Goal: Information Seeking & Learning: Learn about a topic

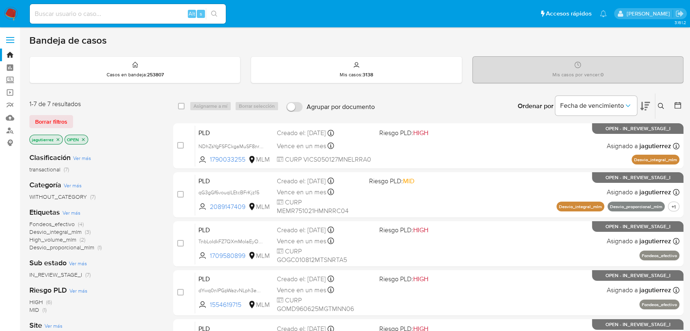
click at [51, 224] on span "Fondeos_efectivo" at bounding box center [51, 224] width 45 height 8
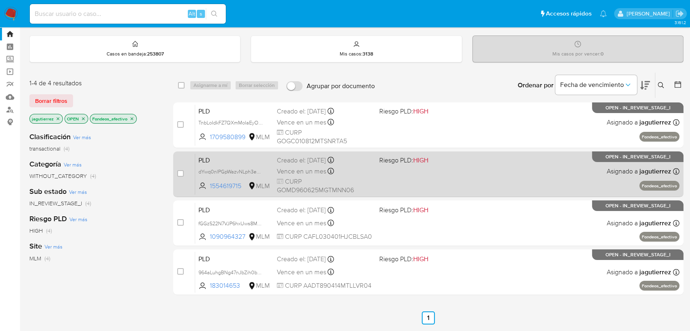
scroll to position [38, 0]
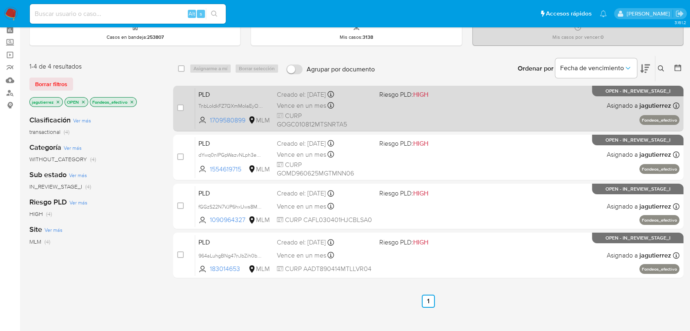
click at [356, 105] on div "Vence en un mes Vence el 11/11/2025 02:09:22" at bounding box center [325, 105] width 96 height 11
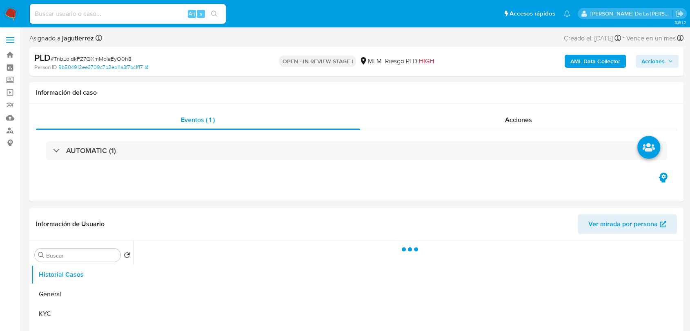
select select "10"
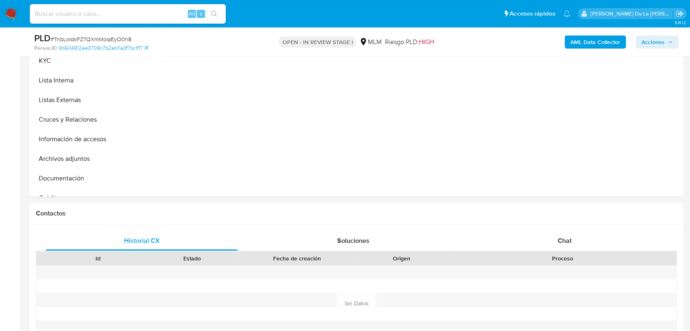
scroll to position [225, 0]
click at [563, 239] on span "Chat" at bounding box center [565, 240] width 14 height 9
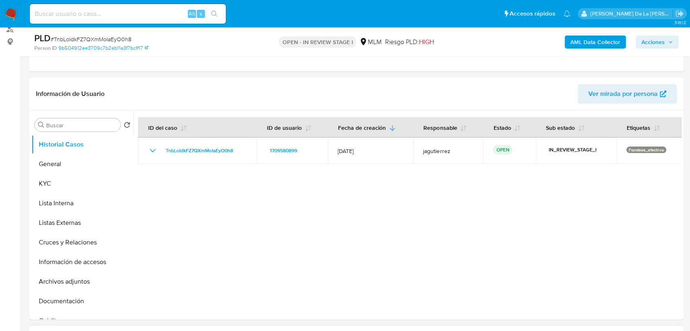
scroll to position [101, 0]
click at [84, 243] on button "Cruces y Relaciones" at bounding box center [79, 243] width 96 height 20
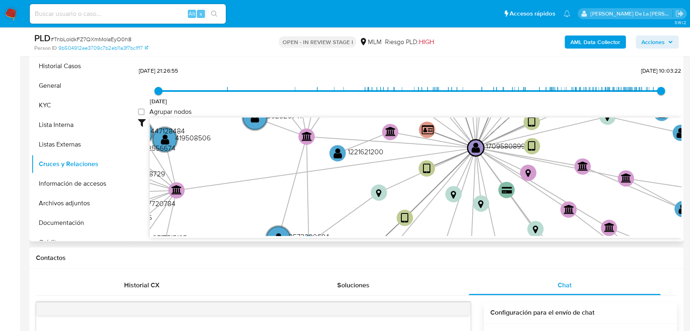
scroll to position [186, 0]
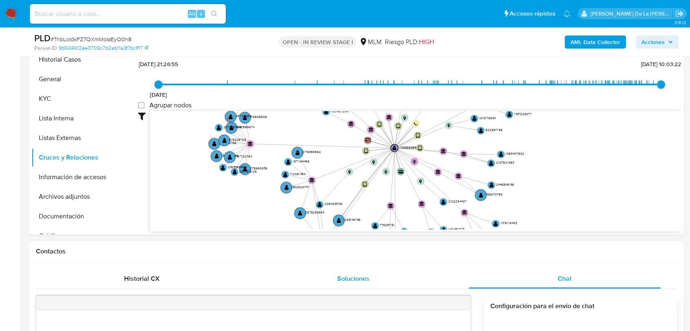
drag, startPoint x: 324, startPoint y: 145, endPoint x: 349, endPoint y: 279, distance: 136.3
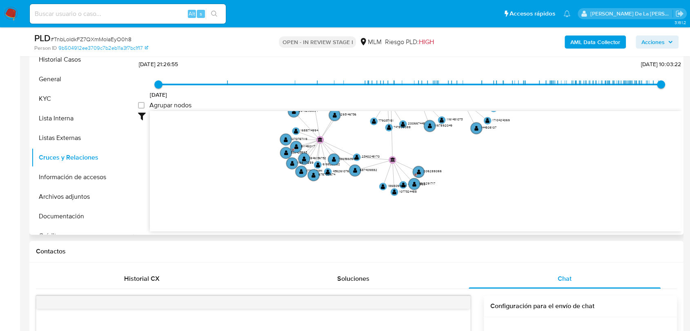
drag, startPoint x: 254, startPoint y: 180, endPoint x: 247, endPoint y: 70, distance: 109.7
click at [247, 70] on div "3/3/2024 3/3/2024, 21:26:55 28/9/2025, 10:03:22 Agrupar nodos Filtros Confianza…" at bounding box center [409, 159] width 543 height 203
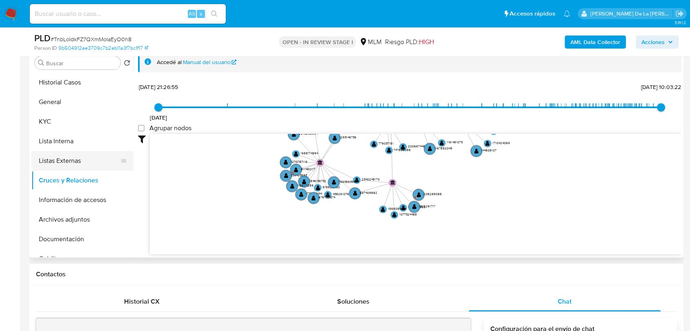
scroll to position [141, 0]
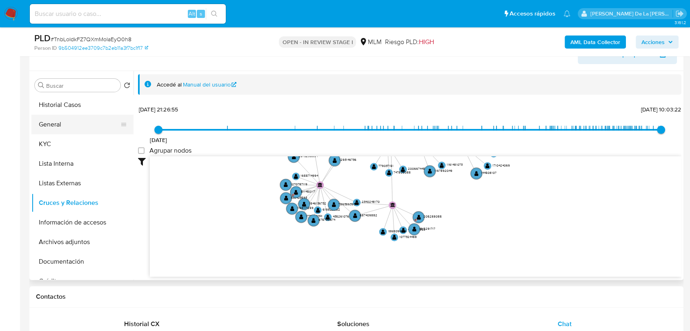
click at [76, 129] on button "General" at bounding box center [79, 125] width 96 height 20
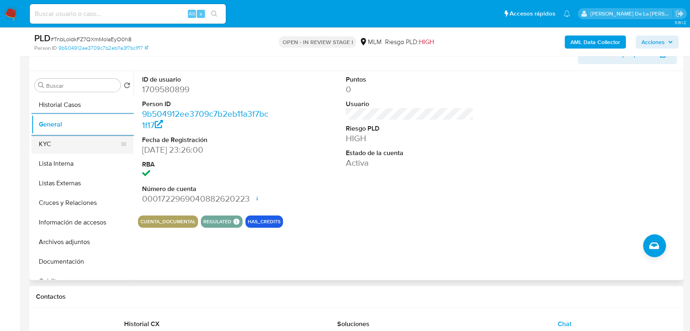
click at [69, 147] on button "KYC" at bounding box center [79, 144] width 96 height 20
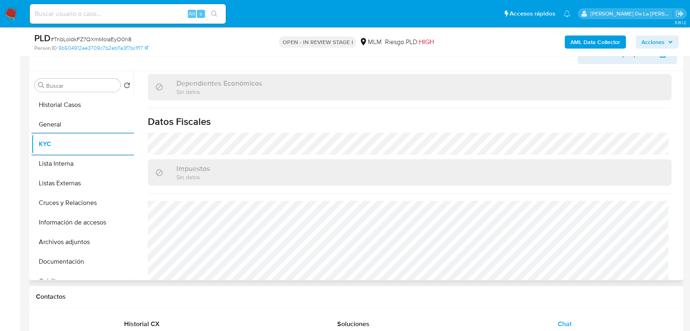
scroll to position [483, 0]
click at [56, 157] on button "Lista Interna" at bounding box center [79, 164] width 96 height 20
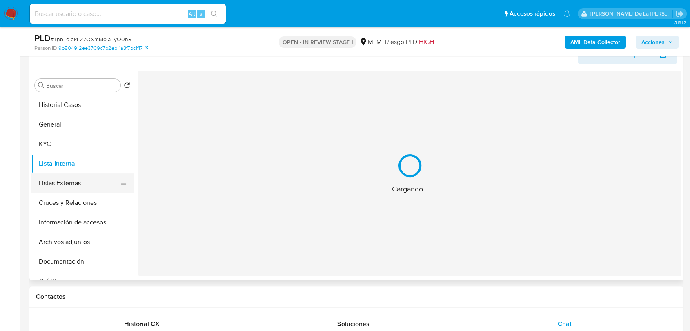
click at [57, 180] on button "Listas Externas" at bounding box center [79, 184] width 96 height 20
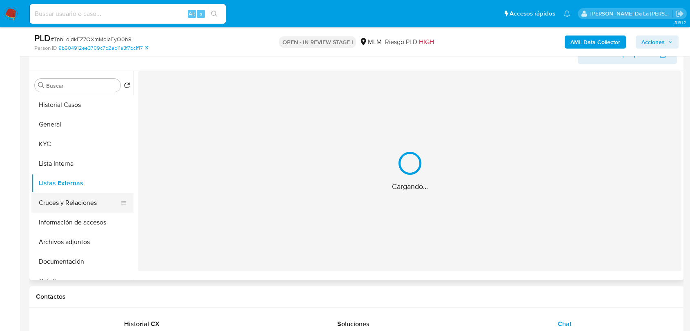
click at [57, 208] on button "Cruces y Relaciones" at bounding box center [79, 203] width 96 height 20
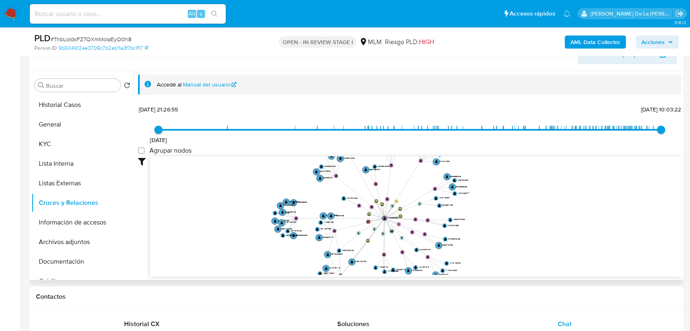
click at [351, 212] on icon "device-67880309201129203865411b  user-1709580899  1709580899 device-65e53f48d…" at bounding box center [416, 215] width 532 height 118
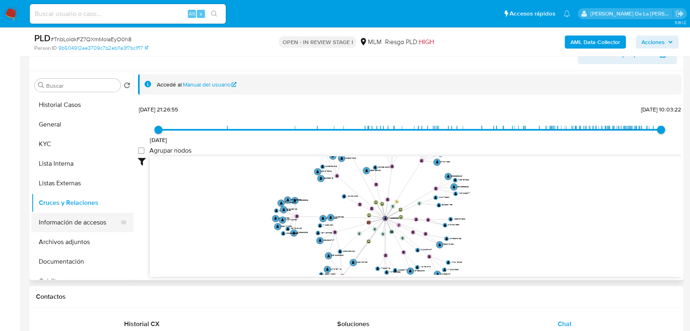
click at [71, 223] on button "Información de accesos" at bounding box center [79, 223] width 96 height 20
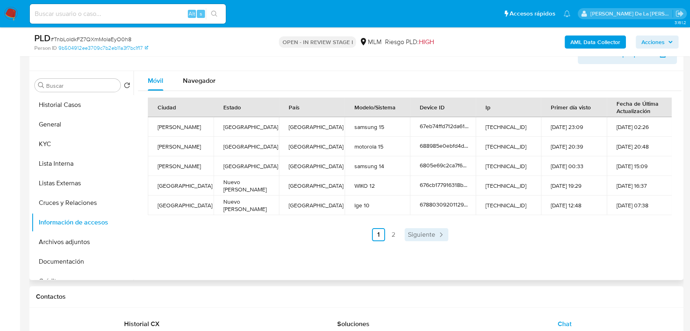
click at [418, 229] on link "Siguiente" at bounding box center [427, 234] width 44 height 13
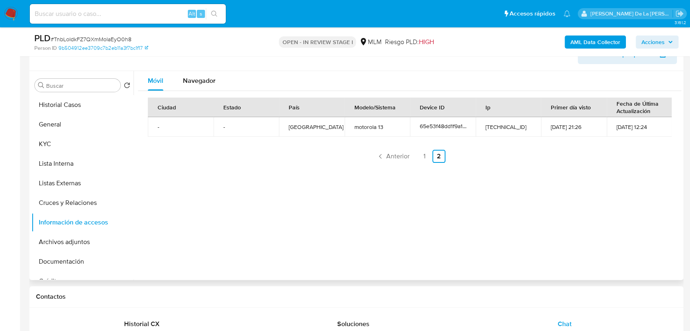
click at [403, 164] on div "Ciudad Estado País Modelo/Sistema Device ID Ip Primer día visto Fecha de Última…" at bounding box center [409, 130] width 543 height 78
click at [398, 157] on span "Anterior" at bounding box center [397, 156] width 23 height 7
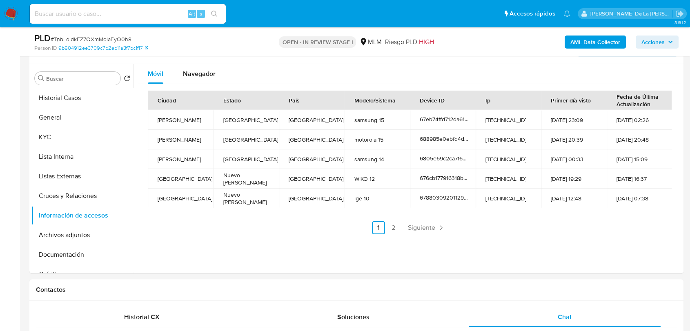
scroll to position [157, 0]
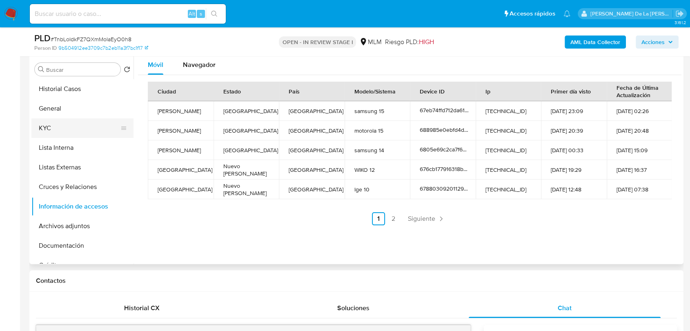
click at [63, 121] on button "KYC" at bounding box center [79, 128] width 96 height 20
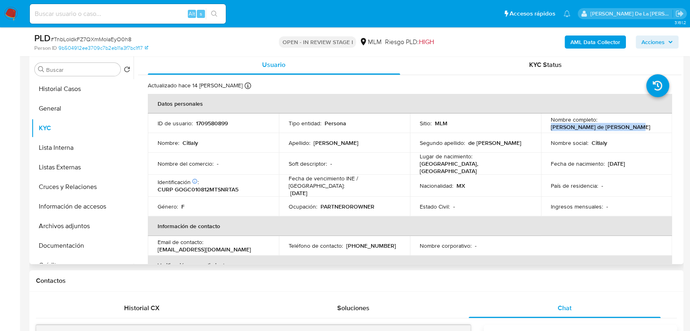
drag, startPoint x: 546, startPoint y: 128, endPoint x: 622, endPoint y: 127, distance: 76.0
click at [622, 127] on td "Nombre completo : Citlaly Gonzalez de la Garza" at bounding box center [606, 123] width 131 height 20
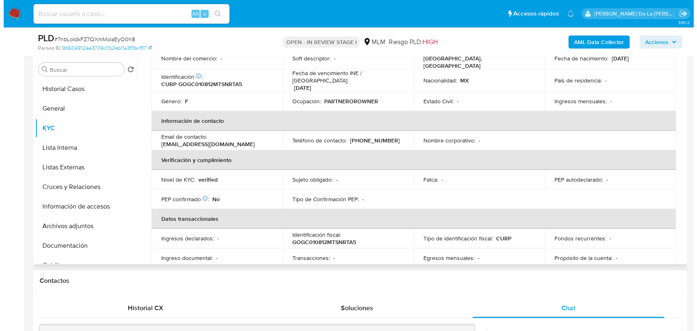
scroll to position [0, 0]
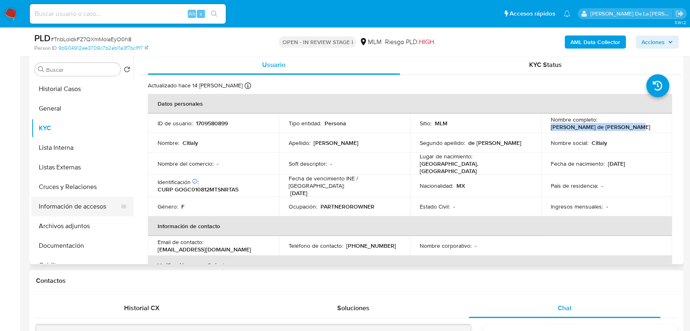
click at [85, 207] on button "Información de accesos" at bounding box center [79, 207] width 96 height 20
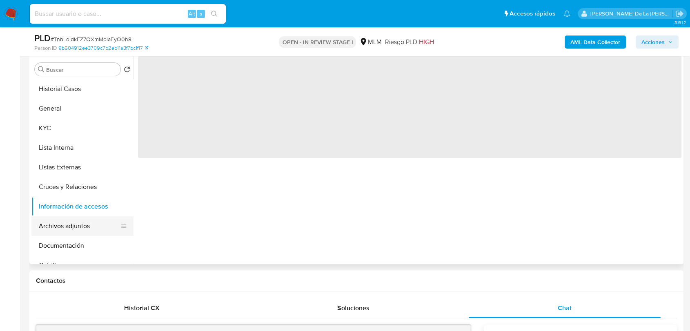
click at [77, 223] on button "Archivos adjuntos" at bounding box center [79, 226] width 96 height 20
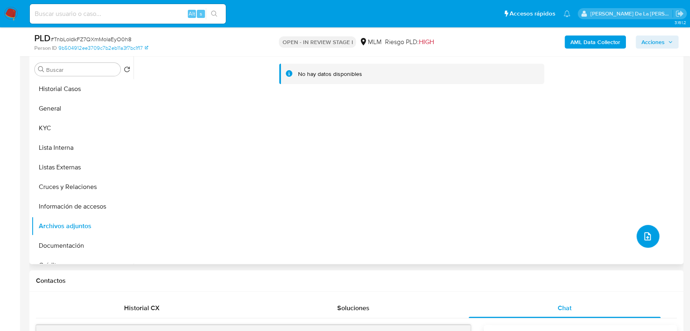
click at [639, 231] on button "upload-file" at bounding box center [647, 236] width 23 height 23
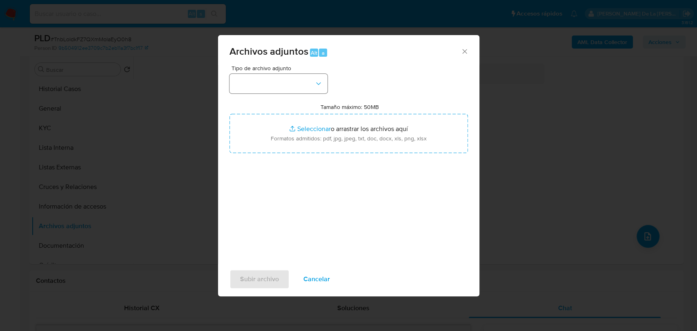
drag, startPoint x: 265, startPoint y: 74, endPoint x: 264, endPoint y: 80, distance: 6.2
click at [265, 74] on div "Tipo de archivo adjunto" at bounding box center [278, 79] width 98 height 28
click at [263, 80] on button "button" at bounding box center [278, 84] width 98 height 20
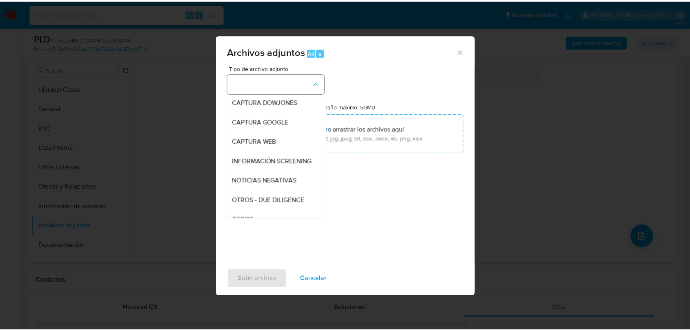
scroll to position [42, 0]
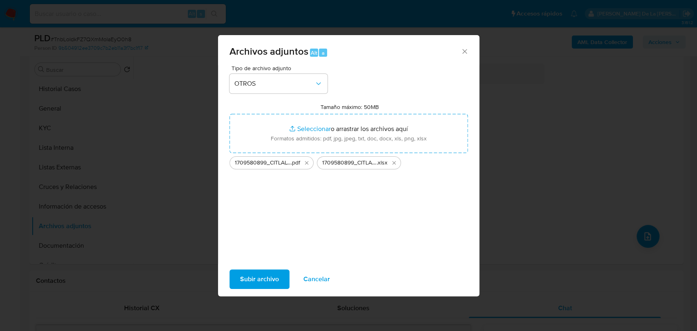
click at [265, 274] on span "Subir archivo" at bounding box center [259, 279] width 39 height 18
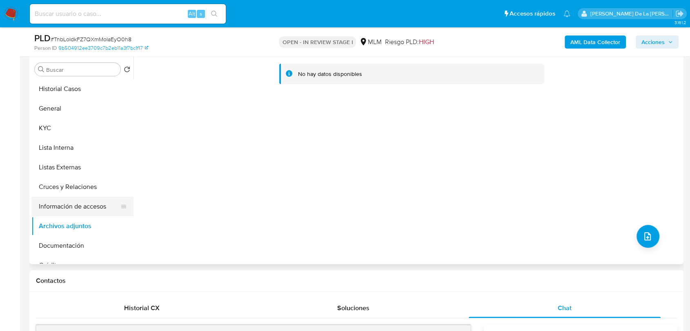
click at [86, 211] on button "Información de accesos" at bounding box center [79, 207] width 96 height 20
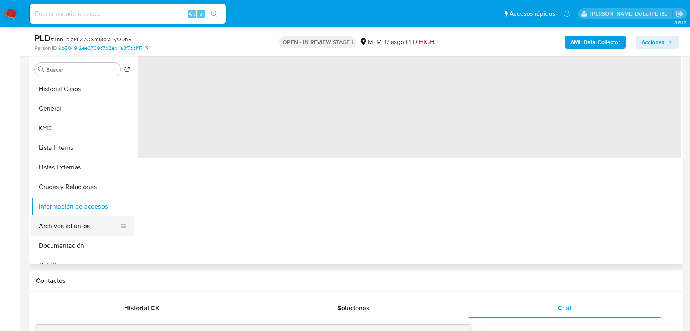
click at [62, 222] on button "Archivos adjuntos" at bounding box center [79, 226] width 96 height 20
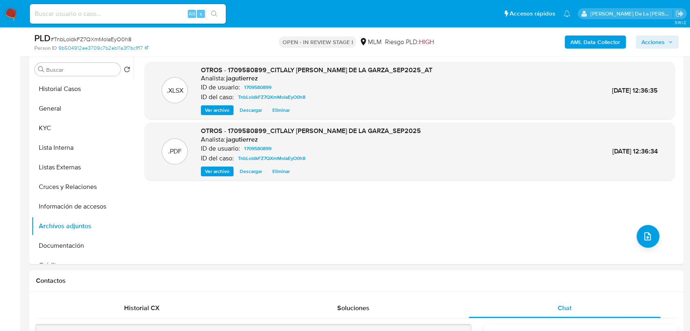
click at [667, 40] on span "Acciones" at bounding box center [656, 41] width 31 height 11
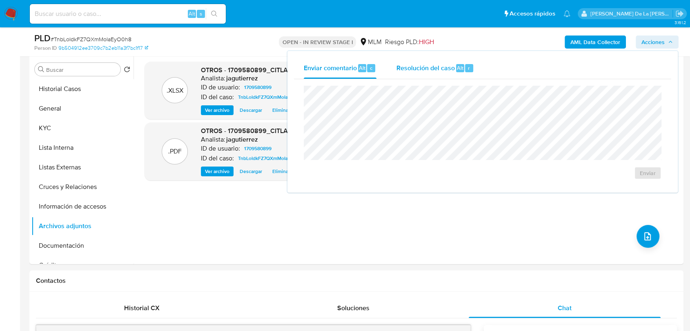
click at [396, 71] on span "Resolución del caso" at bounding box center [425, 67] width 58 height 9
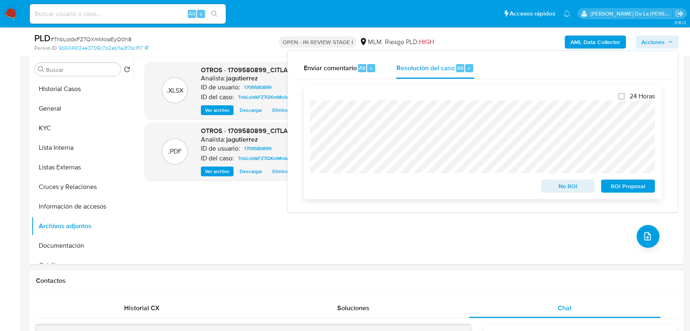
click at [621, 184] on span "ROI Proposal" at bounding box center [628, 185] width 42 height 11
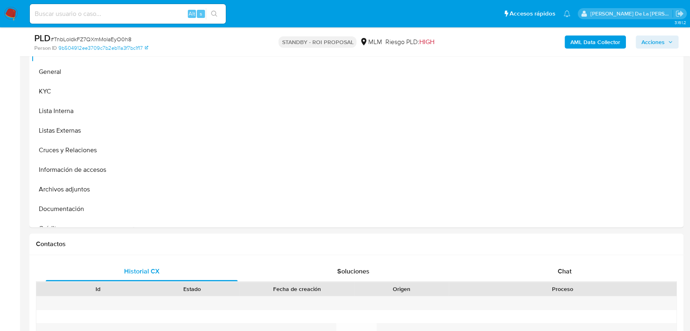
select select "10"
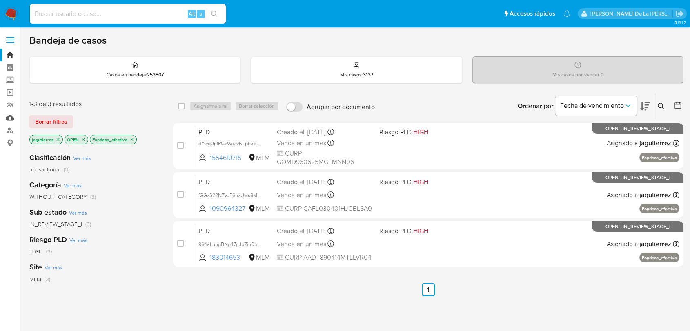
click at [7, 118] on link "Mulan" at bounding box center [48, 117] width 97 height 13
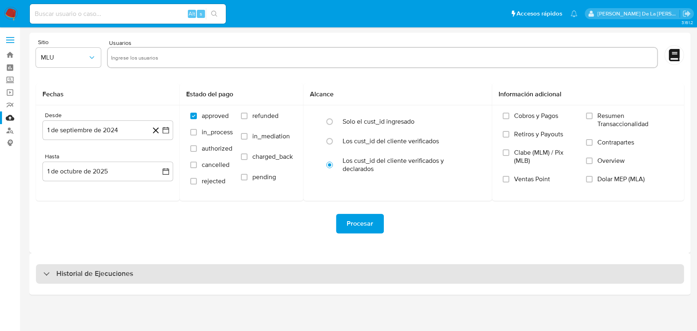
click at [66, 282] on div "Historial de Ejecuciones" at bounding box center [360, 274] width 648 height 20
select select "10"
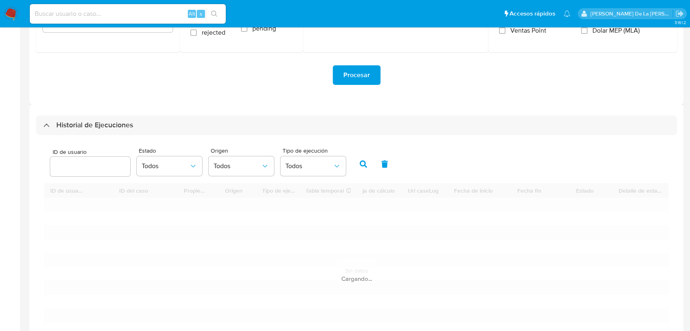
scroll to position [181, 0]
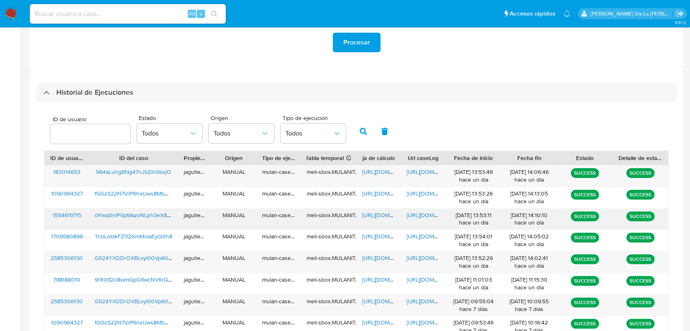
click at [125, 214] on span "dYwq0nlPGpWazvNLph3eX8wC" at bounding box center [135, 215] width 80 height 8
click at [383, 214] on span "https://docs.google.com/spreadsheets/d/16rF_Wx3mc2RQZovPXlTdeZoCeDeXVsBlM1bPGBk…" at bounding box center [390, 215] width 56 height 8
click at [424, 213] on span "https://docs.google.com/document/d/19szv19xOK-ygIChseGc0XiqGRcuGpgATFCo2QOs_xh0…" at bounding box center [435, 215] width 56 height 8
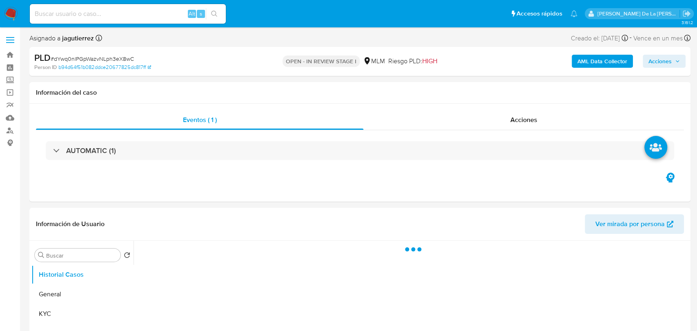
select select "10"
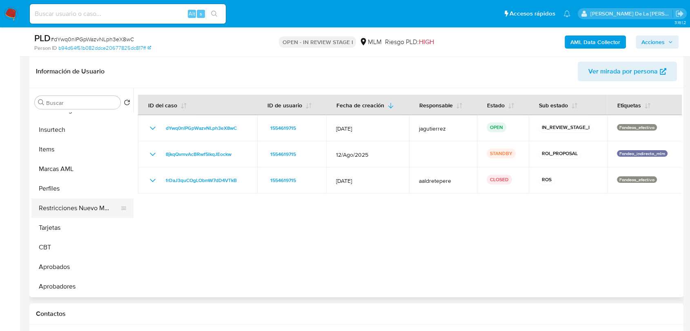
scroll to position [248, 0]
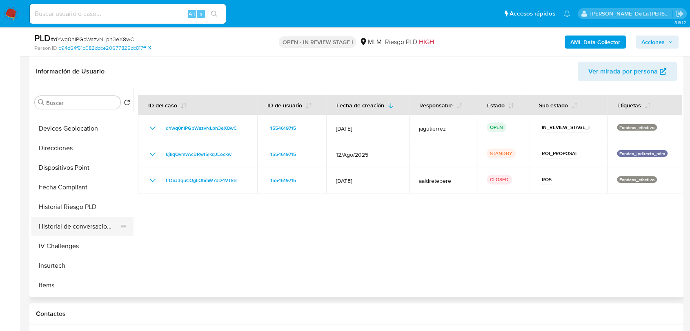
click at [75, 227] on button "Historial de conversaciones" at bounding box center [79, 227] width 96 height 20
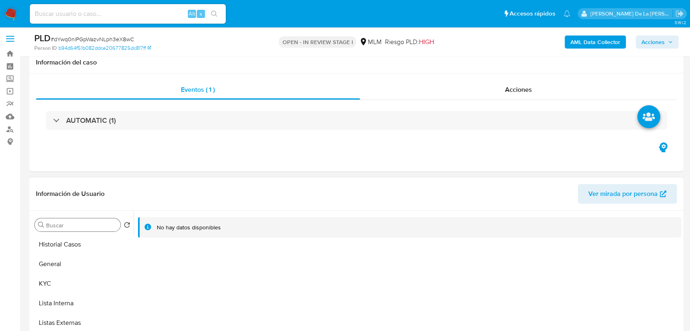
scroll to position [0, 0]
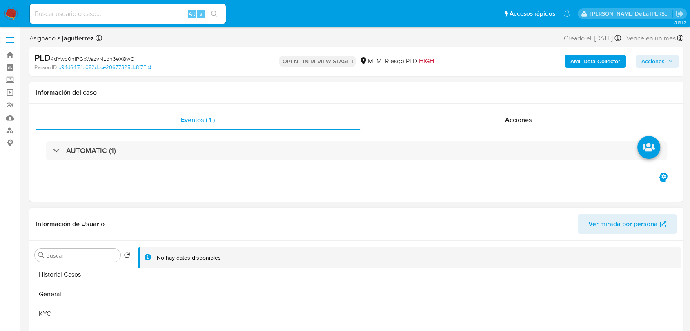
drag, startPoint x: 89, startPoint y: 270, endPoint x: 117, endPoint y: 237, distance: 43.8
click at [89, 270] on button "Historial Casos" at bounding box center [82, 275] width 102 height 20
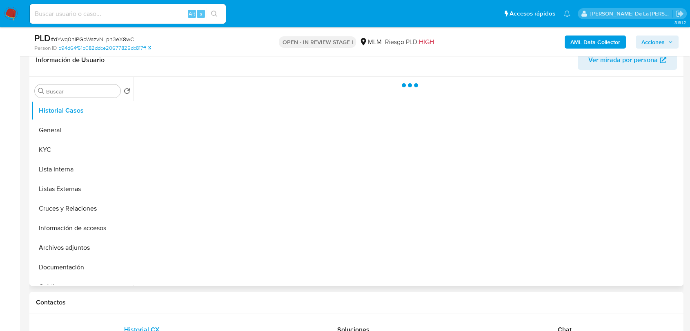
scroll to position [136, 0]
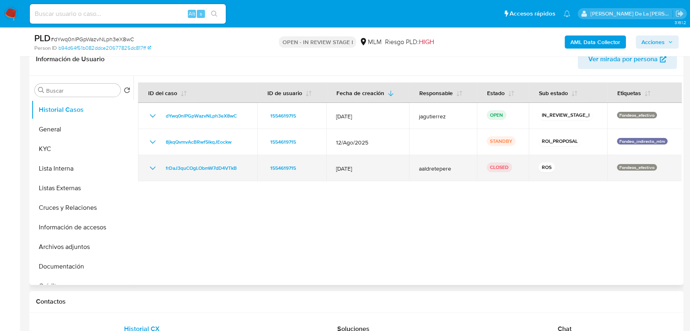
click at [151, 166] on icon "Mostrar/Ocultar" at bounding box center [153, 168] width 10 height 10
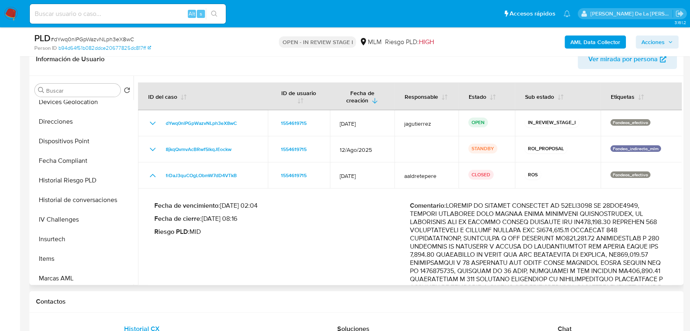
scroll to position [272, 0]
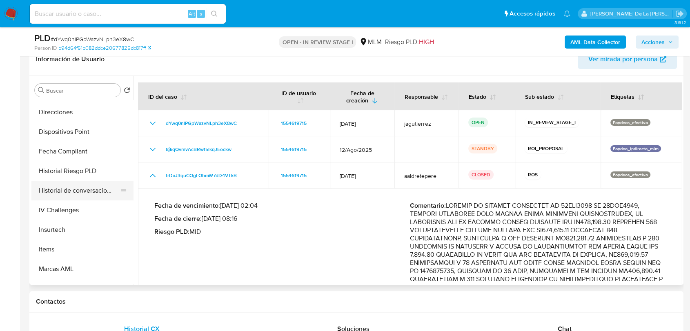
click at [75, 194] on button "Historial de conversaciones" at bounding box center [79, 191] width 96 height 20
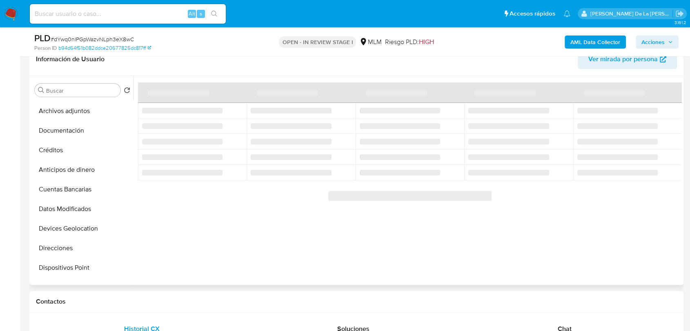
scroll to position [0, 0]
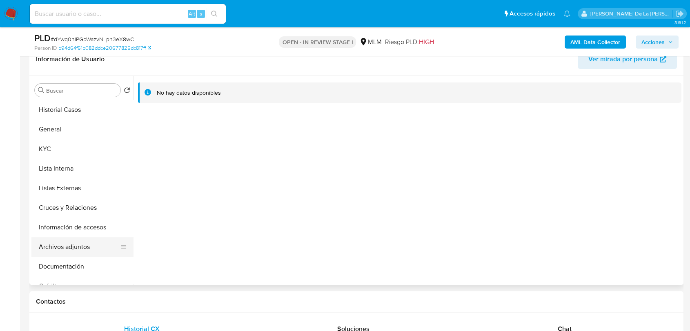
click at [76, 246] on button "Archivos adjuntos" at bounding box center [79, 247] width 96 height 20
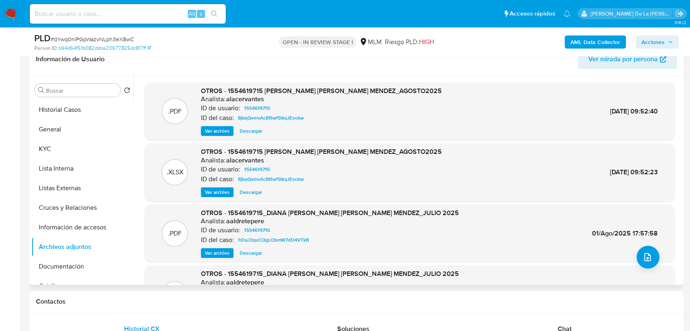
click at [205, 128] on span "Ver archivo" at bounding box center [217, 131] width 24 height 8
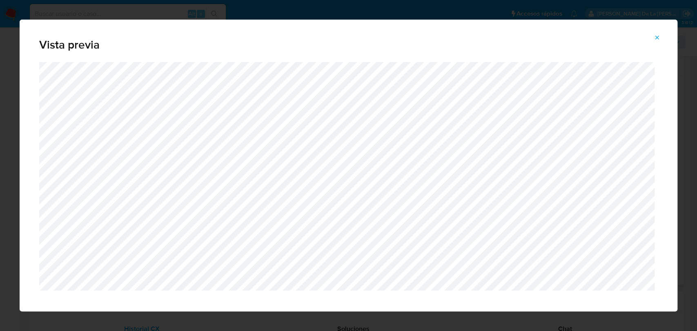
click at [656, 43] on span "Attachment preview" at bounding box center [657, 37] width 7 height 11
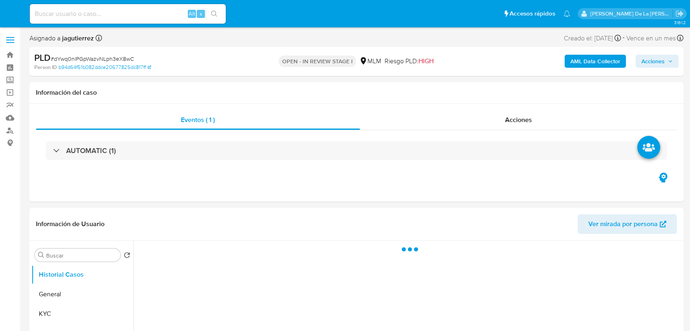
select select "10"
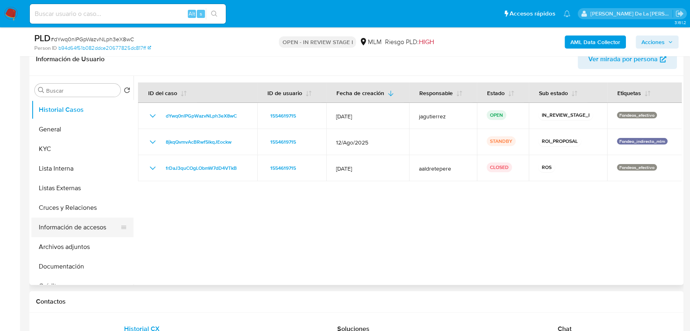
click at [80, 221] on button "Información de accesos" at bounding box center [79, 228] width 96 height 20
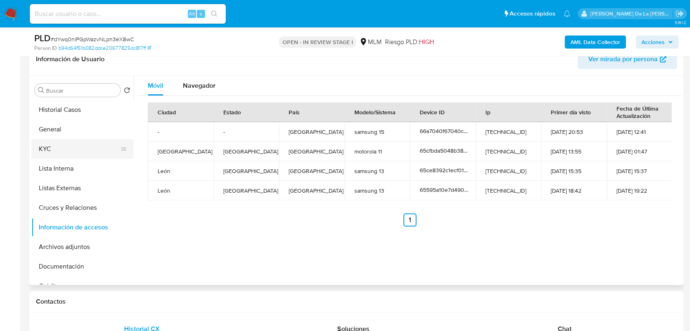
click at [63, 152] on button "KYC" at bounding box center [79, 149] width 96 height 20
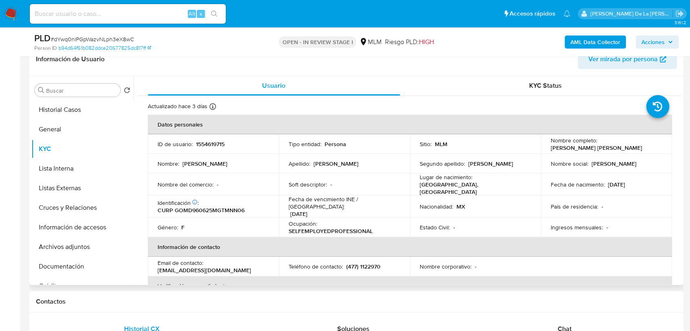
drag, startPoint x: 568, startPoint y: 151, endPoint x: 643, endPoint y: 153, distance: 75.1
click at [643, 153] on td "Nombre completo : Diana Karen Polet Gomez Mendez" at bounding box center [606, 144] width 131 height 20
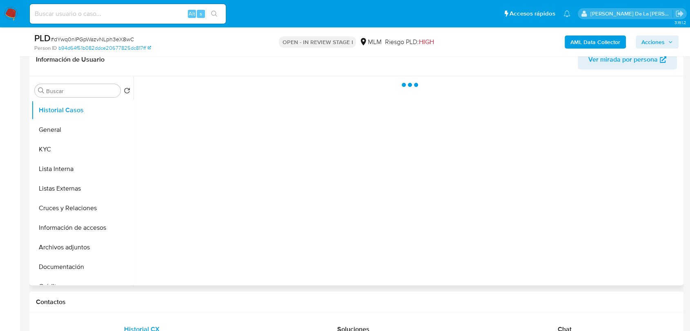
scroll to position [136, 0]
select select "10"
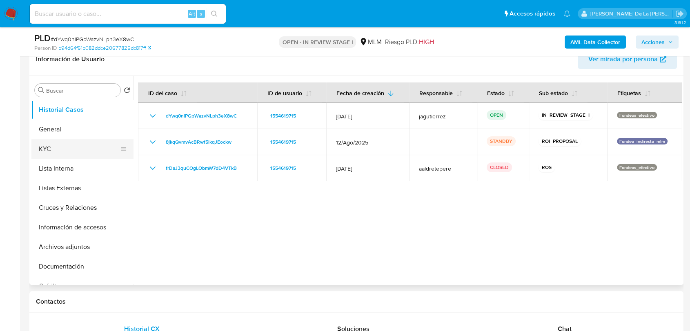
click at [52, 145] on button "KYC" at bounding box center [79, 149] width 96 height 20
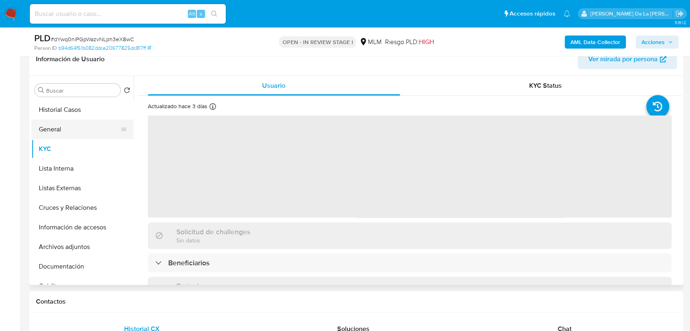
click at [69, 124] on button "General" at bounding box center [79, 130] width 96 height 20
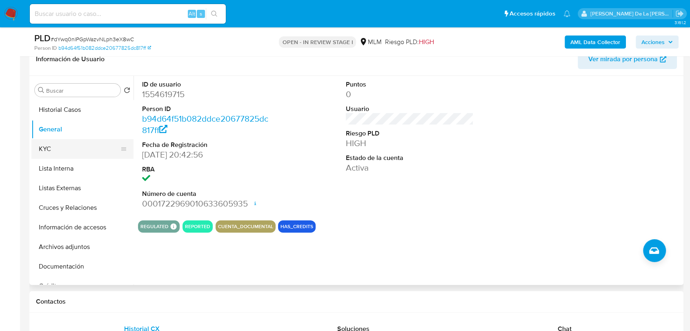
click at [88, 140] on button "KYC" at bounding box center [79, 149] width 96 height 20
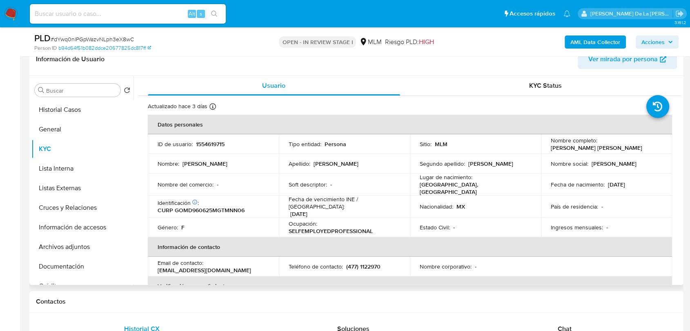
drag, startPoint x: 639, startPoint y: 163, endPoint x: 590, endPoint y: 165, distance: 49.0
click at [590, 165] on div "Nombre social : Diana Karen Polet" at bounding box center [606, 163] width 111 height 7
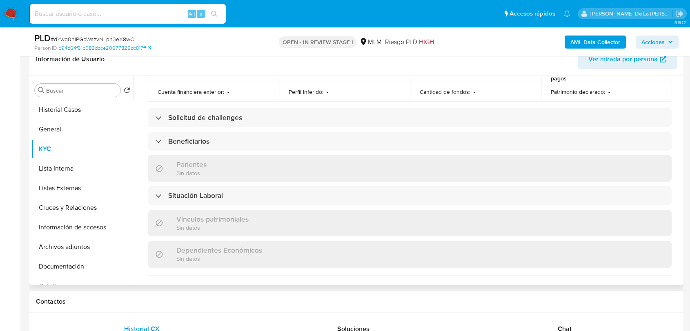
scroll to position [317, 0]
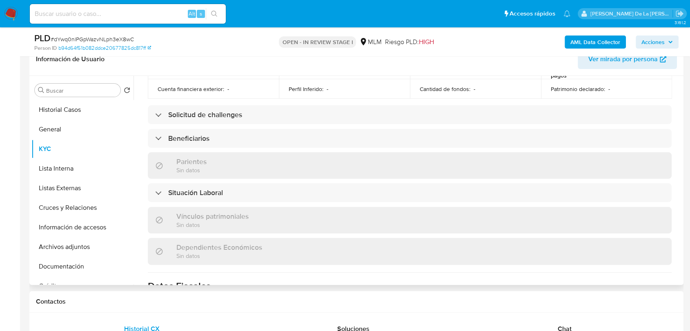
click at [175, 119] on div "Actualizado hace 3 días Creado: 18/11/2023 18:43:04 Actualizado: 28/09/2025 10:…" at bounding box center [409, 126] width 543 height 694
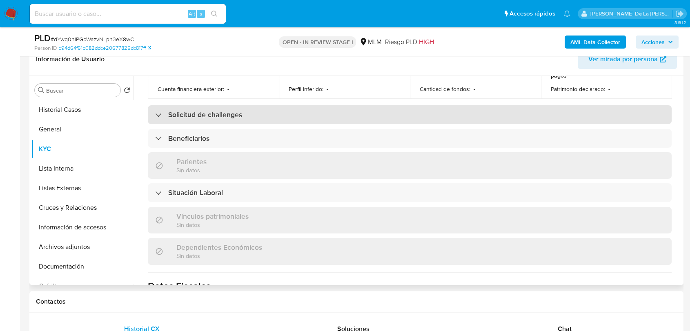
click at [166, 110] on div "Solicitud de challenges" at bounding box center [198, 114] width 87 height 9
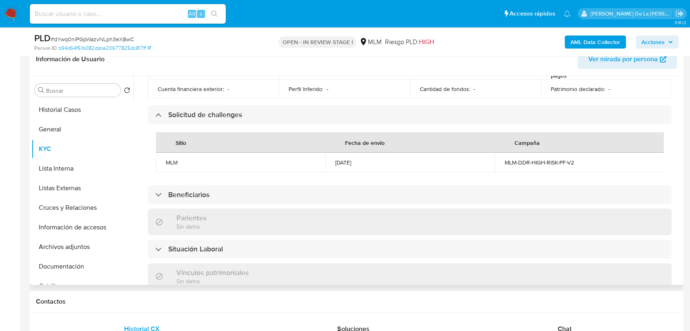
scroll to position [363, 0]
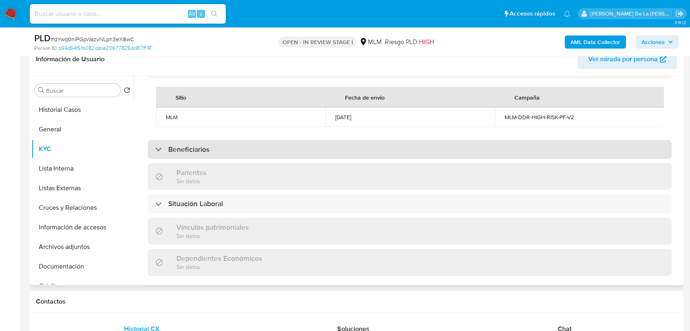
click at [160, 156] on div "Beneficiarios" at bounding box center [410, 149] width 524 height 19
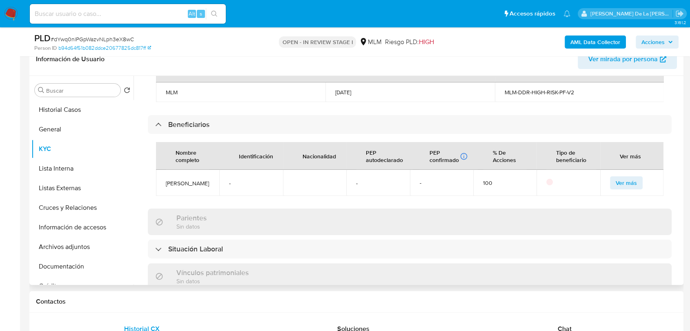
scroll to position [454, 0]
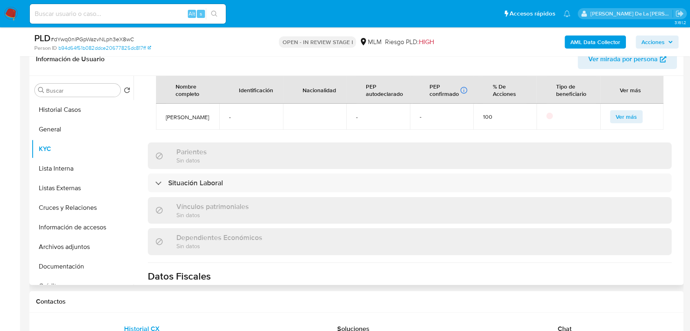
drag, startPoint x: 177, startPoint y: 125, endPoint x: 166, endPoint y: 118, distance: 12.7
click at [166, 118] on span "Alfonso Arguello Hutron" at bounding box center [188, 116] width 44 height 7
copy span "Alfonso Arguello Hutron"
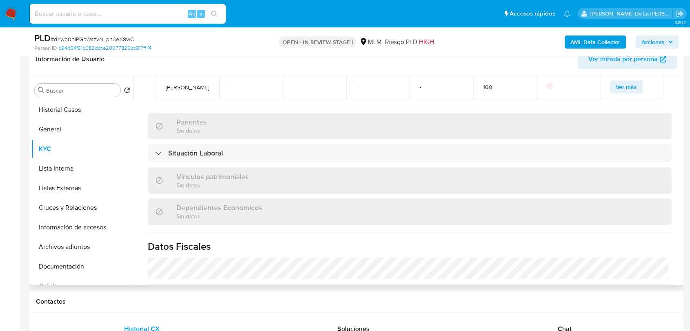
scroll to position [499, 0]
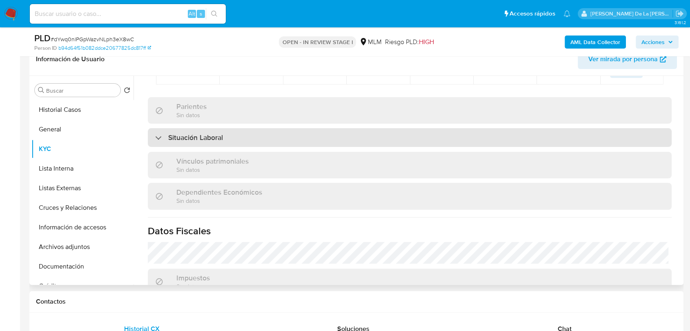
click at [186, 142] on h3 "Situación Laboral" at bounding box center [195, 137] width 55 height 9
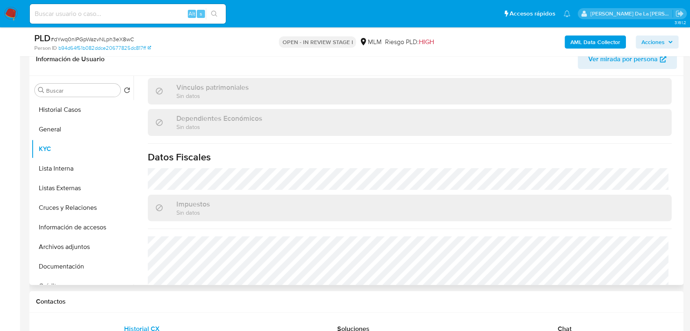
scroll to position [759, 0]
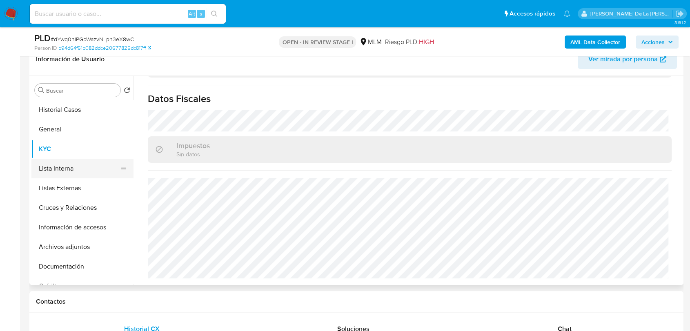
click at [57, 175] on button "Lista Interna" at bounding box center [79, 169] width 96 height 20
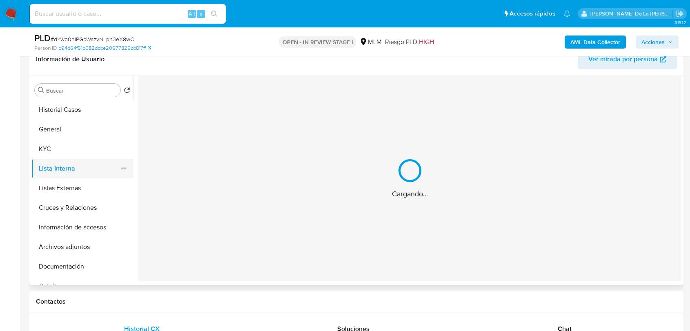
scroll to position [0, 0]
click at [73, 186] on button "Listas Externas" at bounding box center [79, 188] width 96 height 20
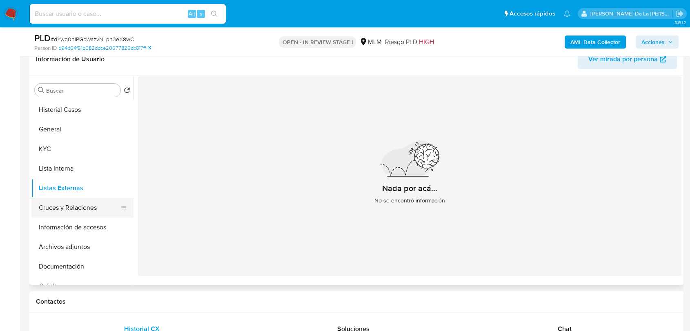
click at [73, 211] on button "Cruces y Relaciones" at bounding box center [79, 208] width 96 height 20
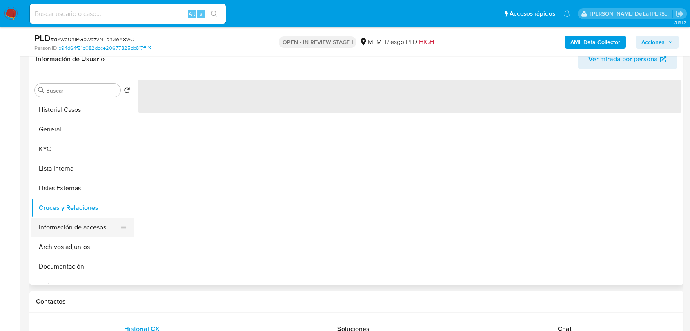
click at [84, 225] on button "Información de accesos" at bounding box center [79, 228] width 96 height 20
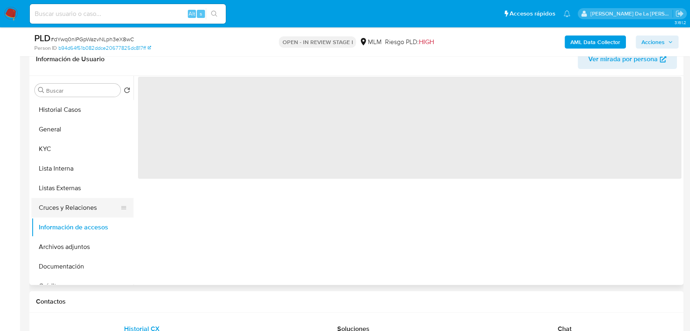
click at [79, 209] on button "Cruces y Relaciones" at bounding box center [79, 208] width 96 height 20
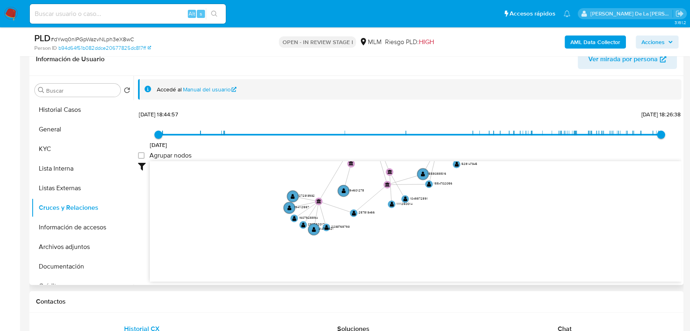
drag, startPoint x: 363, startPoint y: 236, endPoint x: 295, endPoint y: 131, distance: 124.9
click at [295, 131] on div "18/11/2023 18/11/2023, 18:44:57 30/9/2025, 18:26:38 Agrupar nodos Filtros Confi…" at bounding box center [409, 209] width 543 height 203
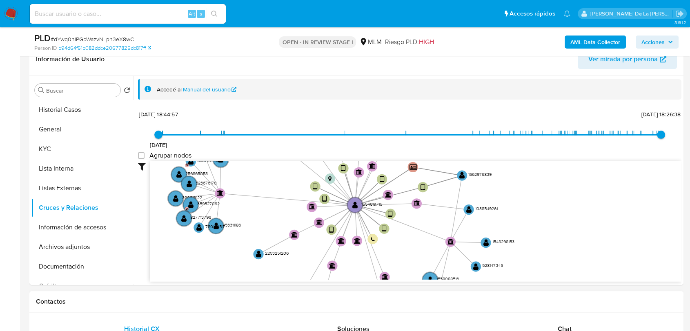
drag, startPoint x: 453, startPoint y: 180, endPoint x: 452, endPoint y: 299, distance: 119.6
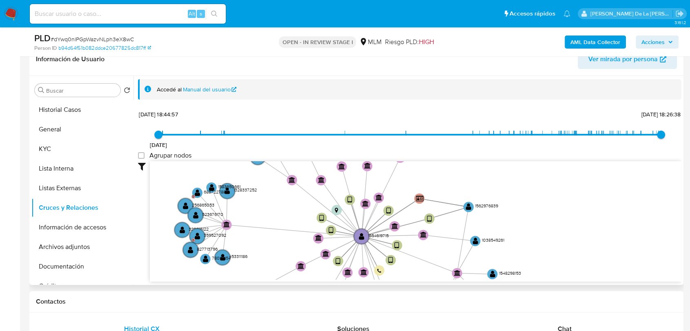
drag, startPoint x: 500, startPoint y: 206, endPoint x: 503, endPoint y: 214, distance: 8.9
click at [503, 214] on icon "device-65ce8392c1ecf01fde4ee13f  user-1554619715  1554619715 device-66a7040f6…" at bounding box center [416, 220] width 532 height 118
click at [73, 243] on button "Archivos adjuntos" at bounding box center [79, 247] width 96 height 20
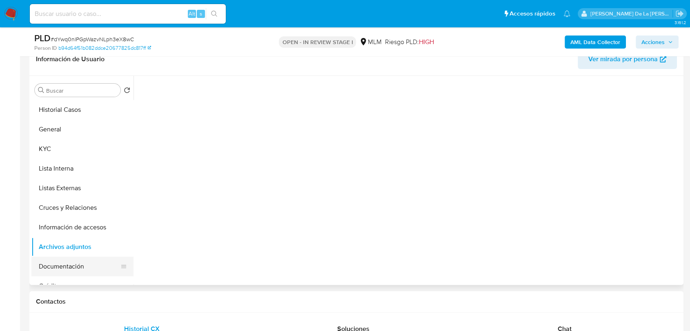
click at [61, 265] on button "Documentación" at bounding box center [79, 267] width 96 height 20
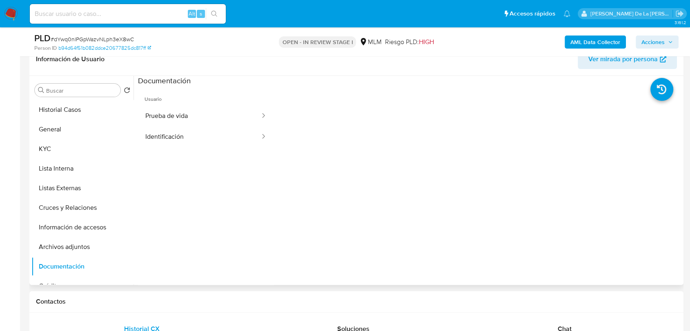
click at [176, 105] on li "Usuario Prueba de vida Identificación" at bounding box center [206, 116] width 136 height 61
click at [176, 119] on button "Prueba de vida" at bounding box center [199, 116] width 123 height 21
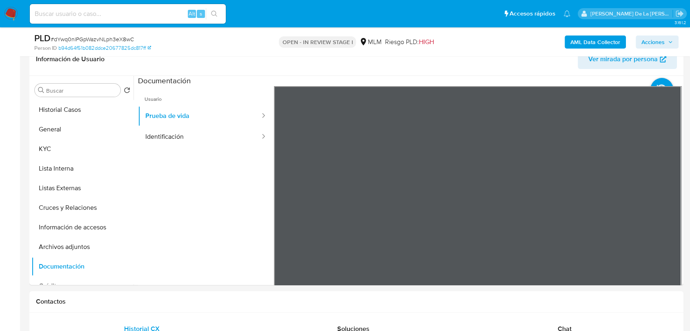
click at [429, 82] on section at bounding box center [409, 211] width 543 height 271
click at [200, 146] on button "Identificación" at bounding box center [199, 137] width 123 height 21
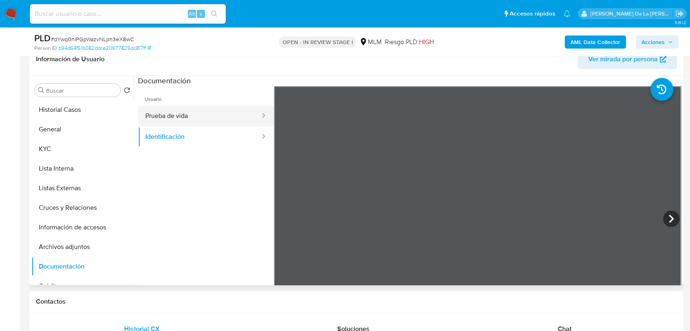
click at [187, 112] on button "Prueba de vida" at bounding box center [199, 116] width 123 height 21
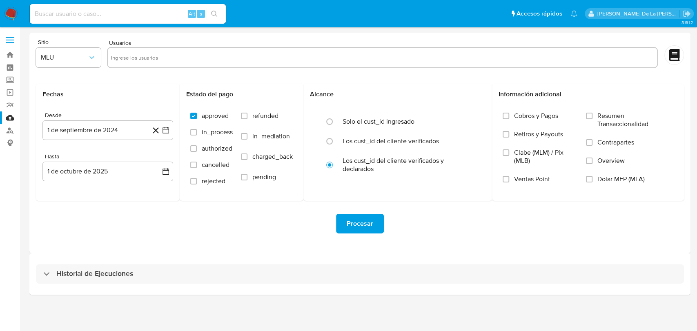
click at [73, 14] on input at bounding box center [128, 14] width 196 height 11
paste input "1554702056"
type input "1554702056"
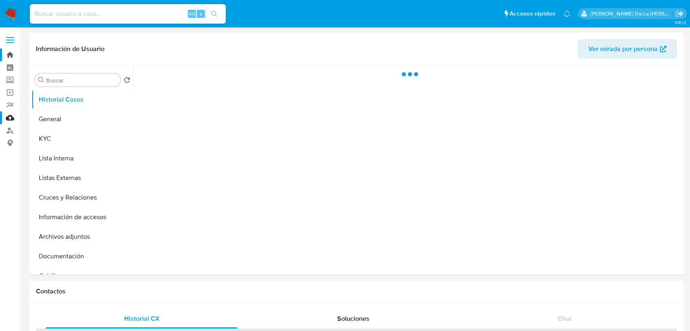
select select "10"
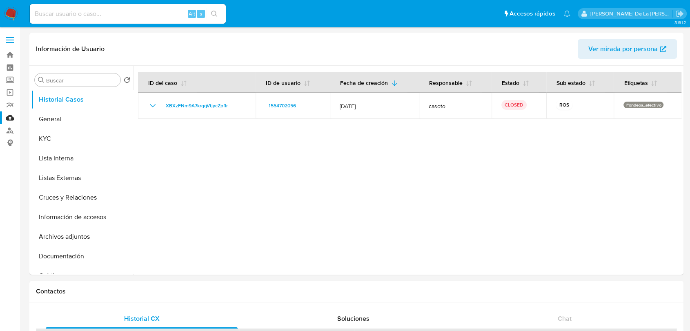
click at [54, 9] on input at bounding box center [128, 14] width 196 height 11
paste input "1554702056"
click at [78, 14] on input "1554702056" at bounding box center [128, 14] width 196 height 11
paste input "038549261"
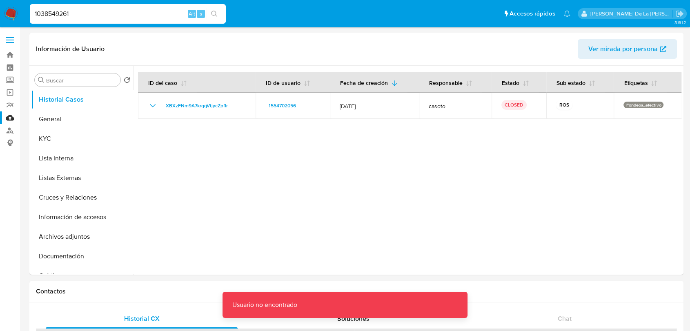
click at [136, 17] on input "1038549261" at bounding box center [128, 14] width 196 height 11
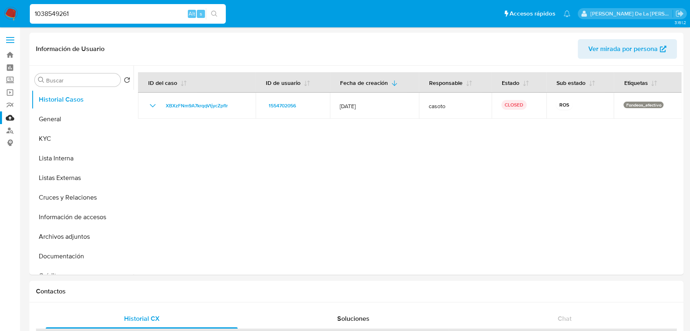
type input "1038549261"
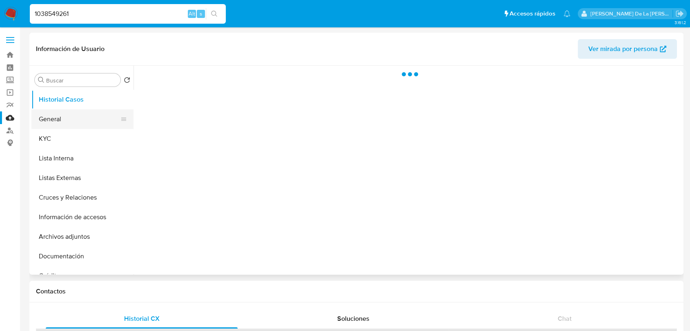
select select "10"
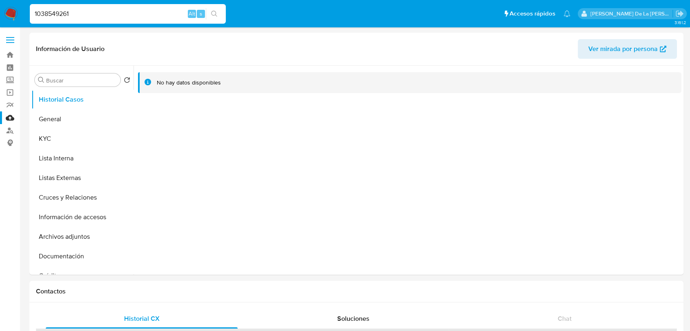
click at [62, 13] on input "1038549261" at bounding box center [128, 14] width 196 height 11
paste input "558088516"
type input "1558088516"
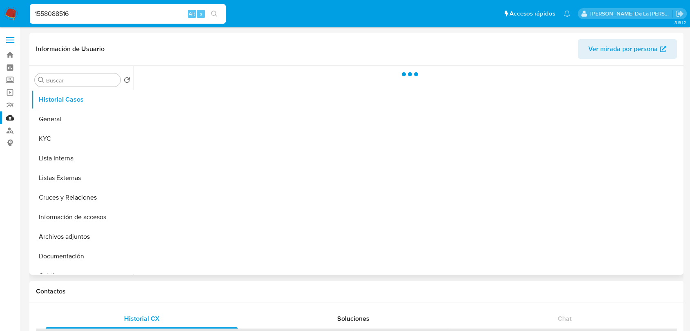
select select "10"
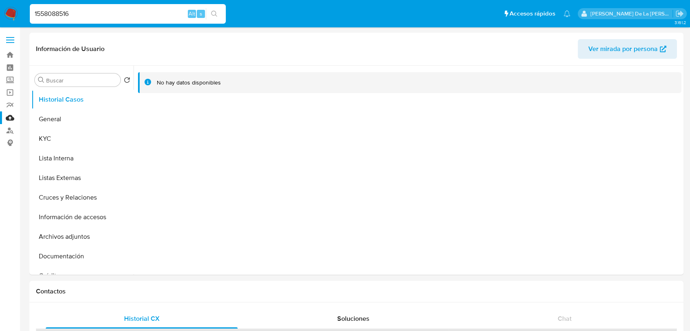
click at [72, 12] on input "1558088516" at bounding box center [128, 14] width 196 height 11
paste input "48298153"
type input "1548298153"
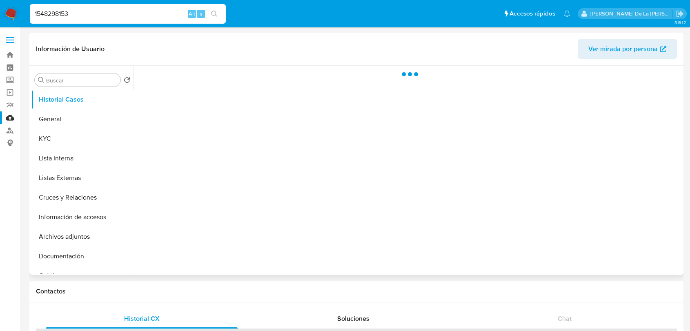
select select "10"
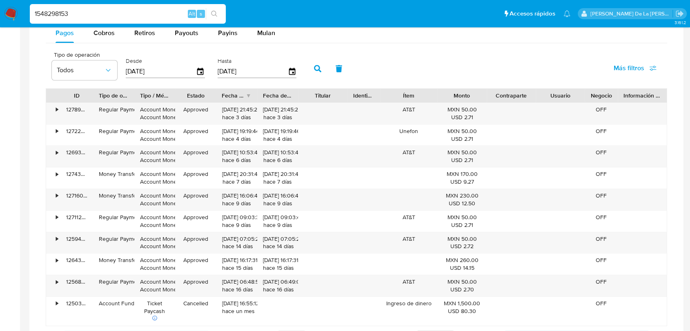
scroll to position [454, 0]
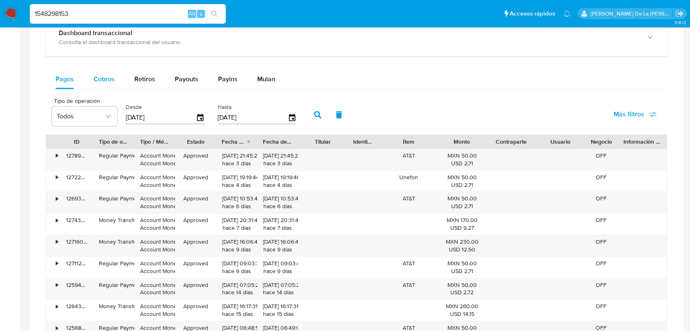
click at [99, 76] on span "Cobros" at bounding box center [103, 78] width 21 height 9
select select "10"
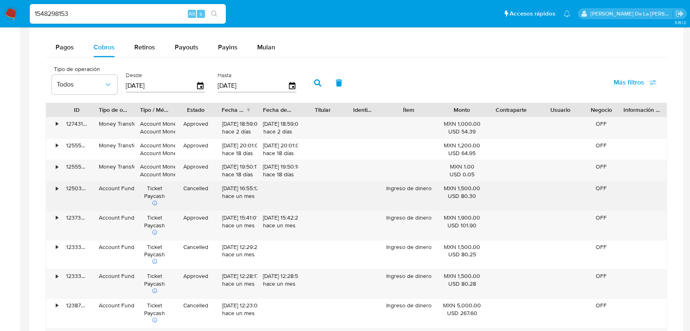
scroll to position [499, 0]
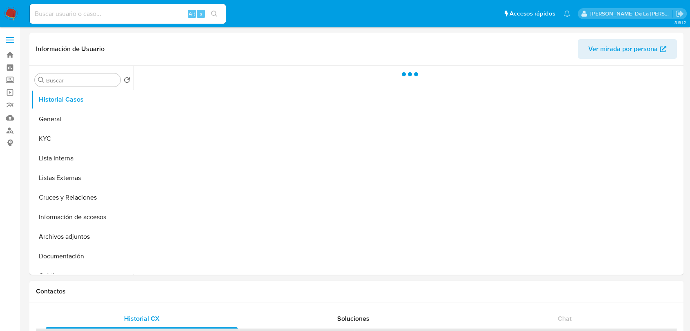
select select "10"
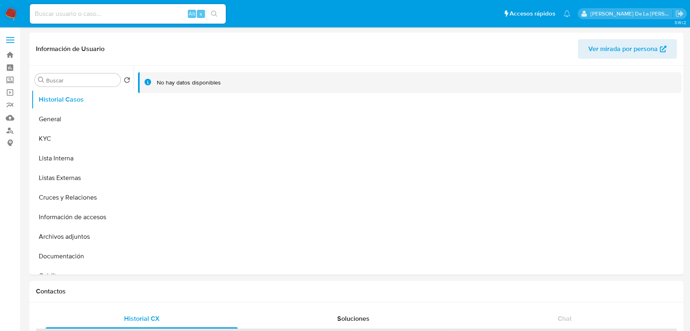
click at [10, 13] on img at bounding box center [11, 14] width 14 height 14
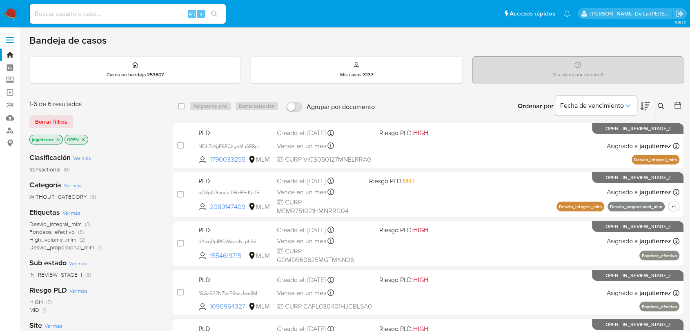
click at [56, 141] on icon "close-filter" at bounding box center [58, 139] width 5 height 5
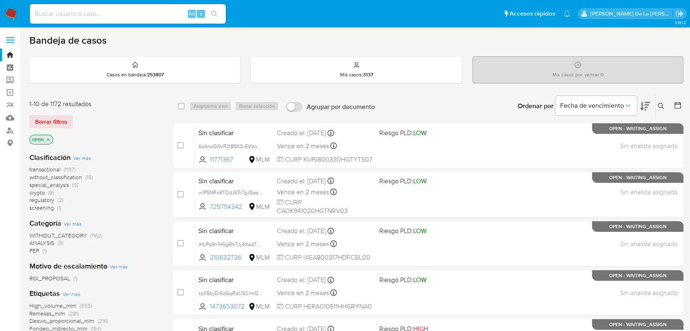
click at [42, 207] on span "screening" at bounding box center [41, 208] width 24 height 8
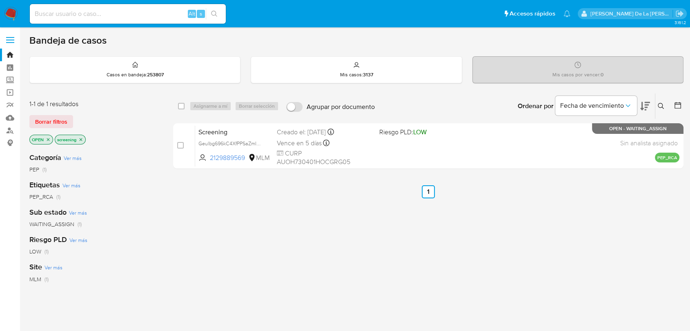
click at [4, 12] on img at bounding box center [11, 14] width 14 height 14
